Goal: Transaction & Acquisition: Purchase product/service

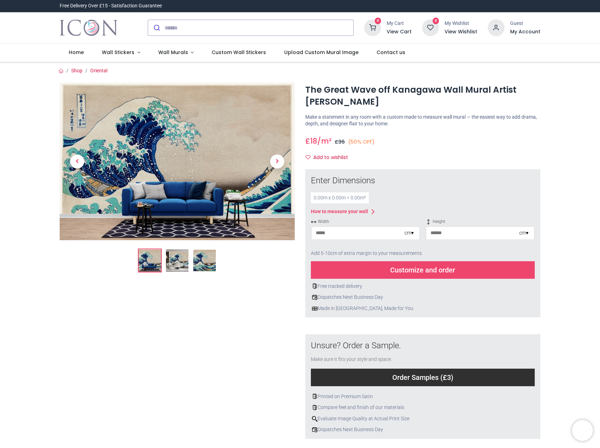
click at [179, 260] on img at bounding box center [177, 260] width 22 height 22
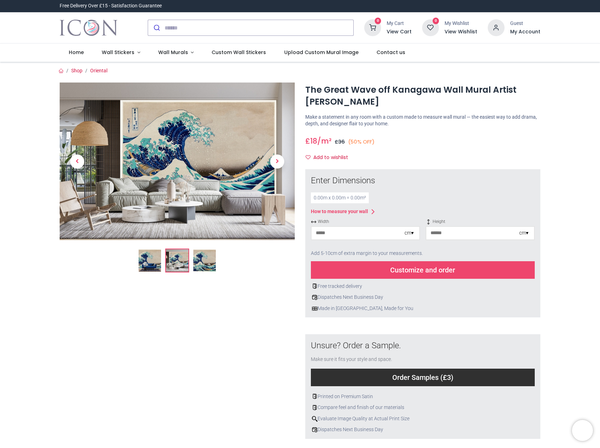
click at [207, 260] on img at bounding box center [204, 260] width 22 height 22
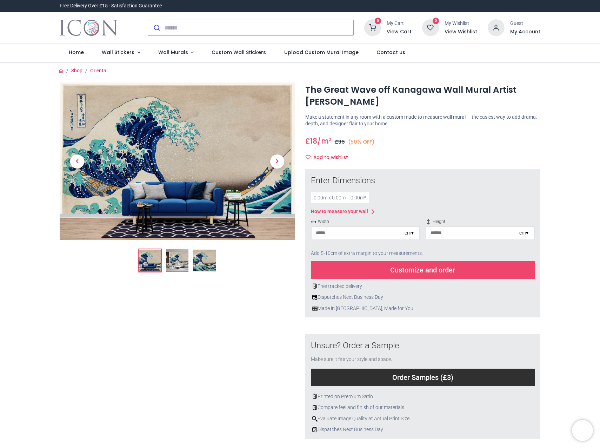
click at [314, 198] on div "0.00 m x 0.00 m = 0.00 m²" at bounding box center [340, 197] width 58 height 11
click at [412, 232] on div "cm ▾" at bounding box center [409, 233] width 9 height 7
click at [341, 246] on div "Centimeters (cm)" at bounding box center [366, 246] width 108 height 12
click at [365, 234] on input "number" at bounding box center [358, 233] width 93 height 13
type input "***"
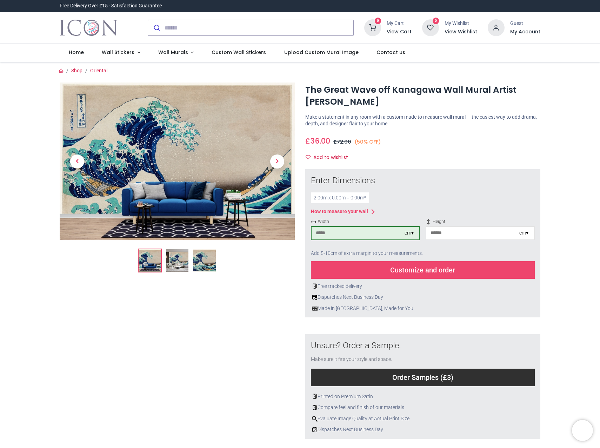
click at [486, 193] on div "2.00 m x 0.00 m = 0.00 m²" at bounding box center [423, 197] width 224 height 11
click at [455, 233] on input "number" at bounding box center [473, 233] width 93 height 13
type input "***"
click at [509, 197] on div "2.00 m x 1.00 m = 2.00 m²" at bounding box center [423, 197] width 224 height 11
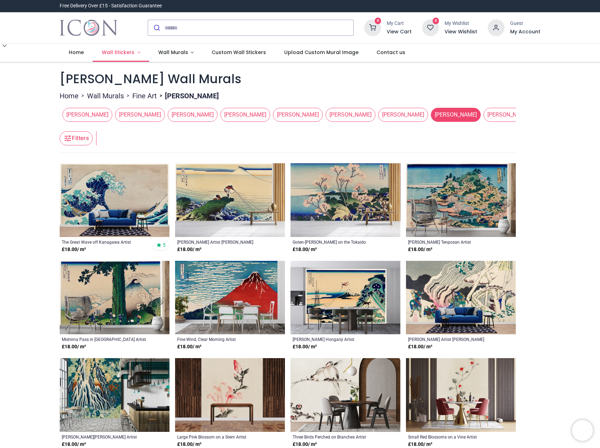
click at [137, 54] on link "Wall Stickers" at bounding box center [121, 53] width 57 height 18
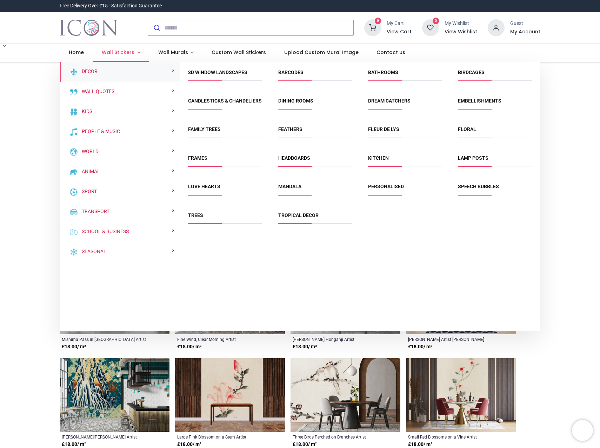
click at [126, 51] on span "Wall Stickers" at bounding box center [118, 52] width 33 height 7
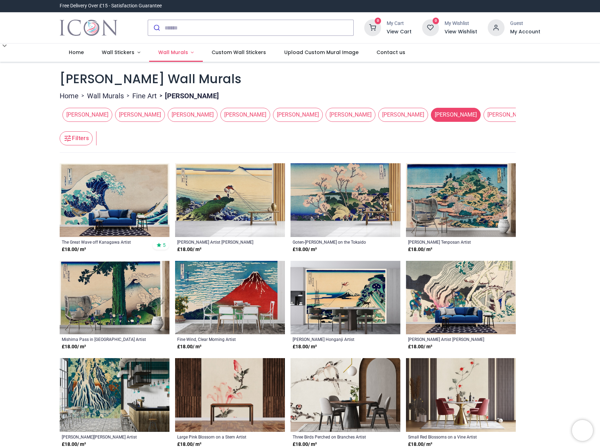
click at [186, 49] on link "Wall Murals" at bounding box center [176, 53] width 54 height 18
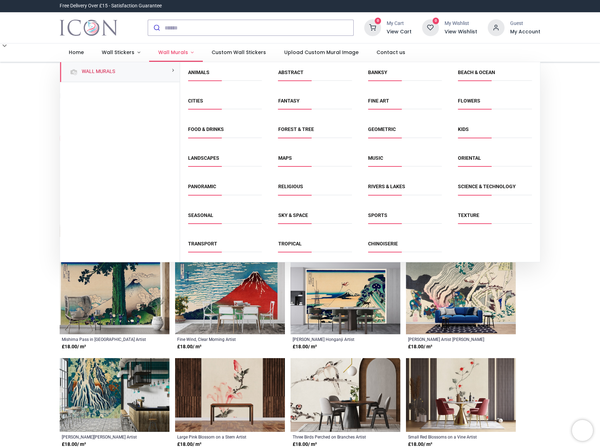
click at [186, 49] on link "Wall Murals" at bounding box center [176, 53] width 54 height 18
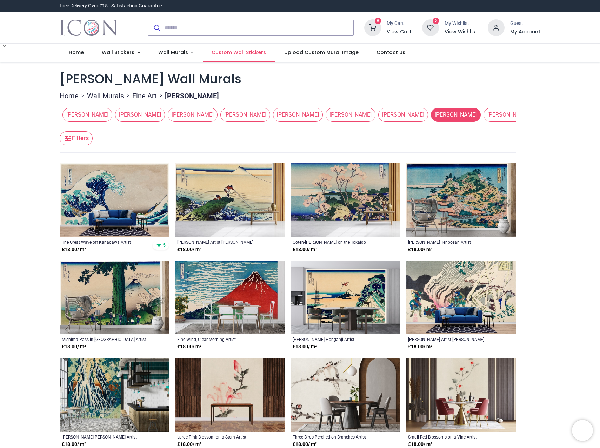
click at [242, 51] on span "Custom Wall Stickers" at bounding box center [239, 52] width 54 height 7
